Goal: Transaction & Acquisition: Subscribe to service/newsletter

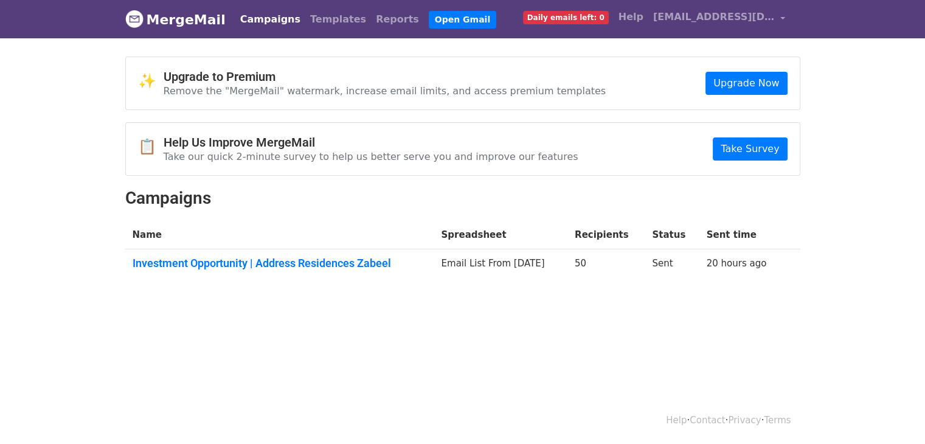
click at [554, 20] on span "Daily emails left: 0" at bounding box center [566, 17] width 86 height 13
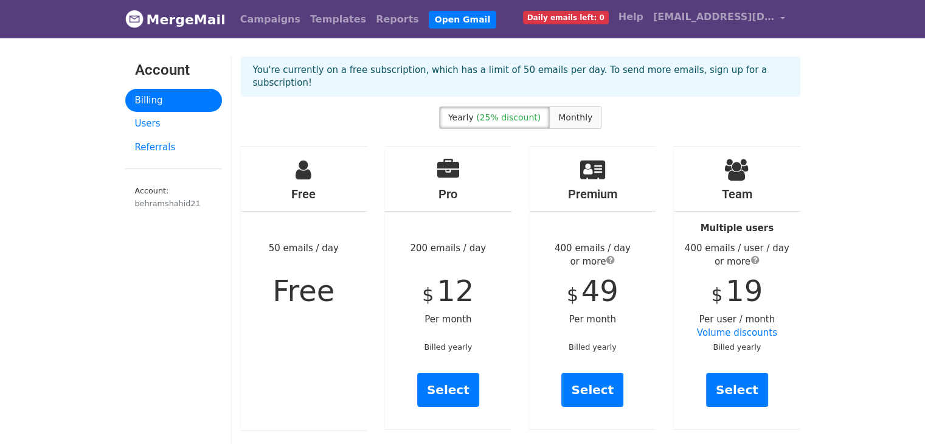
click at [577, 112] on label "Monthly" at bounding box center [575, 117] width 52 height 22
click at [530, 112] on span "(25% discount)" at bounding box center [508, 117] width 64 height 10
click at [564, 112] on span "Monthly" at bounding box center [575, 117] width 34 height 10
click at [529, 112] on span "(25% discount)" at bounding box center [508, 117] width 64 height 10
click at [440, 373] on link "Select" at bounding box center [448, 390] width 62 height 34
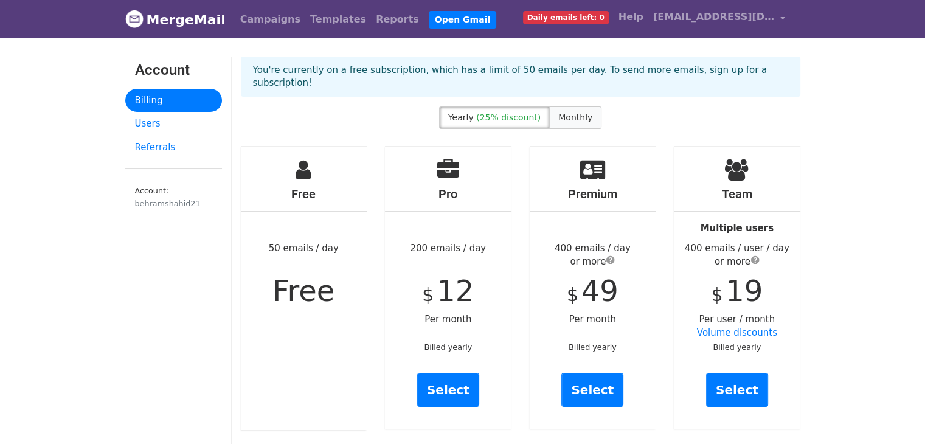
click at [571, 112] on span "Monthly" at bounding box center [575, 117] width 34 height 10
click at [502, 106] on label "Yearly (25% discount)" at bounding box center [494, 117] width 111 height 22
click at [584, 110] on label "Monthly" at bounding box center [575, 117] width 52 height 22
click at [523, 112] on span "(25% discount)" at bounding box center [508, 117] width 64 height 10
click at [558, 112] on span "Monthly" at bounding box center [575, 117] width 34 height 10
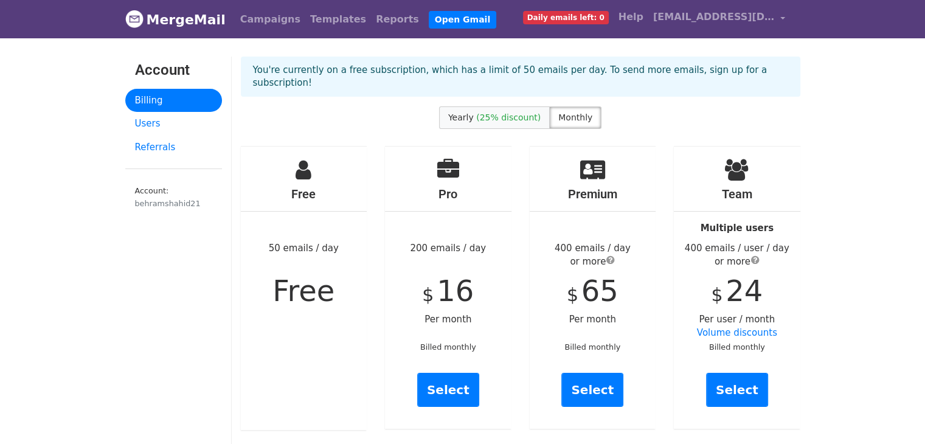
click at [508, 112] on span "(25% discount)" at bounding box center [508, 117] width 64 height 10
click at [558, 112] on span "Monthly" at bounding box center [575, 117] width 34 height 10
click at [485, 111] on label "Yearly (25% discount)" at bounding box center [494, 117] width 111 height 22
click at [560, 112] on span "Monthly" at bounding box center [575, 117] width 34 height 10
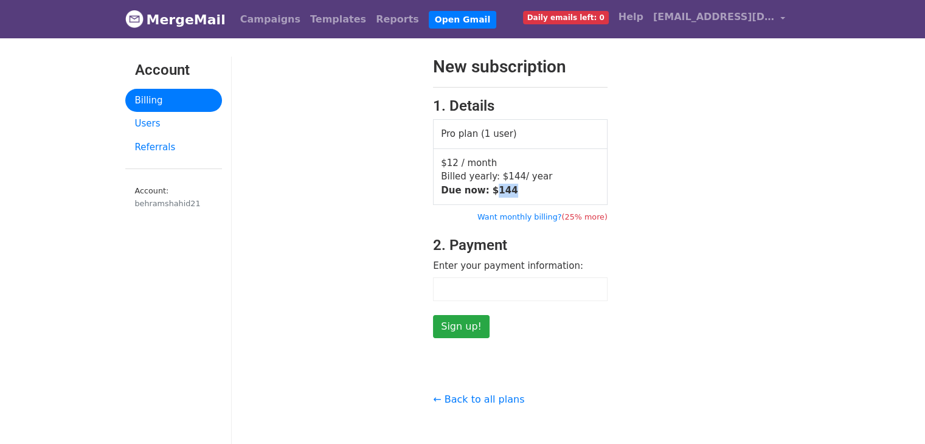
drag, startPoint x: 488, startPoint y: 186, endPoint x: 593, endPoint y: 202, distance: 106.9
click at [548, 190] on td "$12 / month Billed yearly: $ 144 / year Due now: $ 144" at bounding box center [520, 176] width 174 height 57
click at [676, 242] on div "New subscription 1. Details Pro plan (1 user) $12 / month Billed yearly: $ 144 …" at bounding box center [520, 197] width 577 height 281
